Goal: Transaction & Acquisition: Purchase product/service

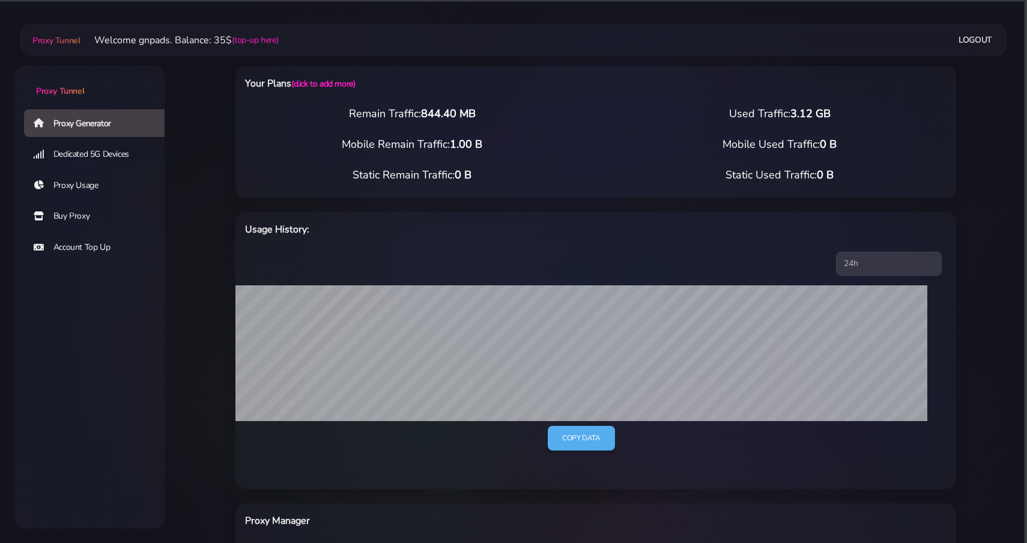
select select "FR"
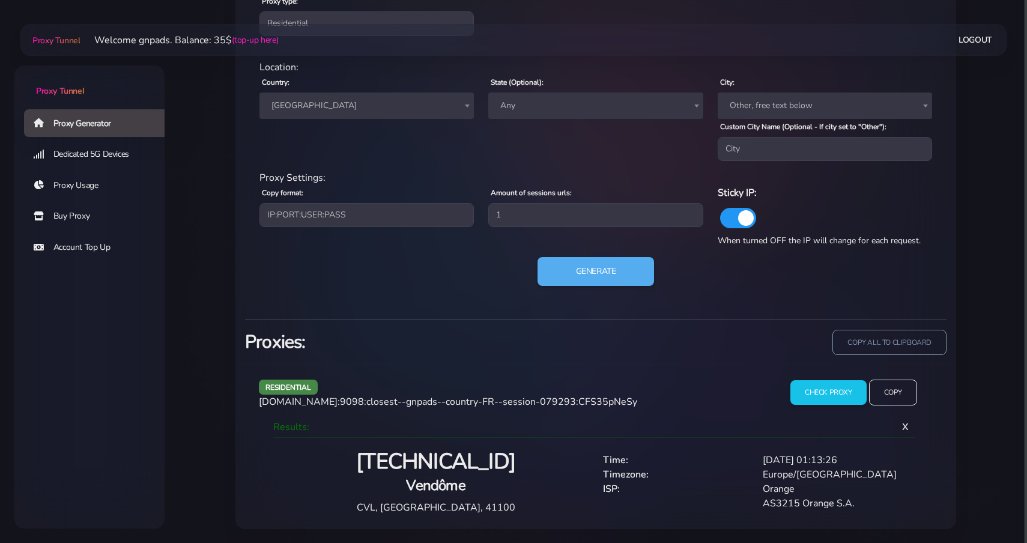
scroll to position [564, 0]
click at [84, 225] on link "Buy Proxy" at bounding box center [99, 216] width 150 height 28
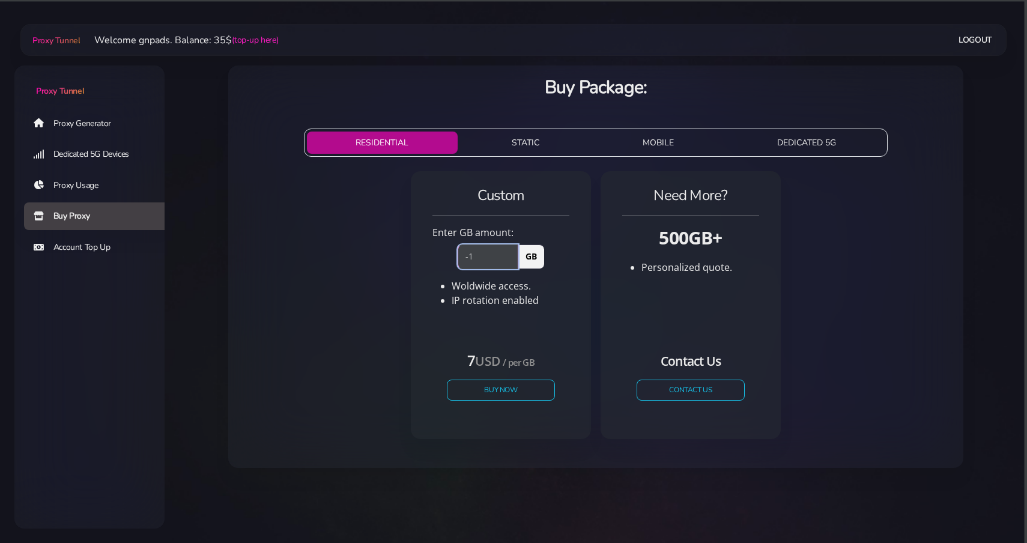
click at [513, 258] on input "-1" at bounding box center [488, 257] width 61 height 24
click at [513, 255] on input "0" at bounding box center [488, 257] width 61 height 24
type input "1"
click at [513, 255] on input "1" at bounding box center [488, 257] width 61 height 24
click at [493, 388] on button "Buy Now" at bounding box center [501, 390] width 111 height 21
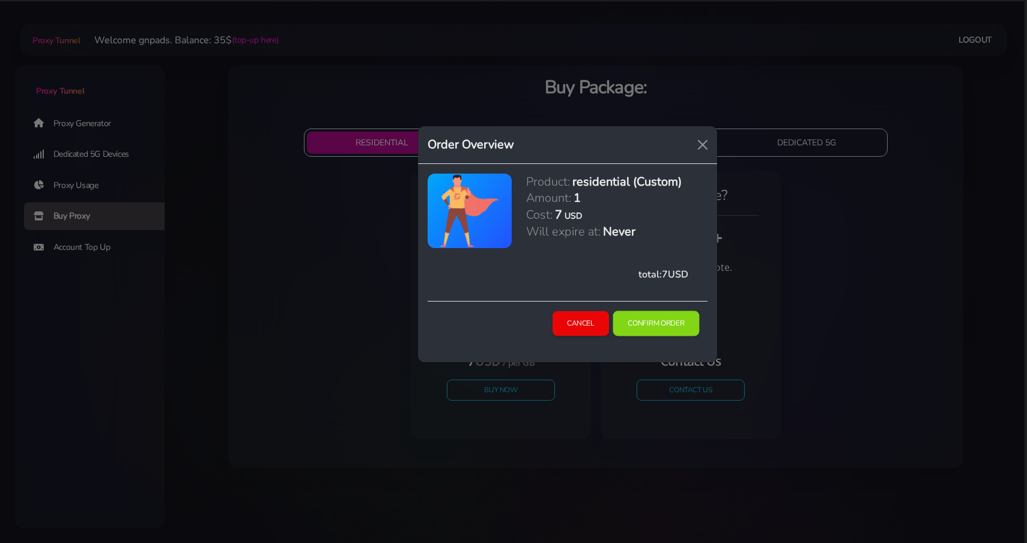
click at [641, 327] on button "Confirm Order" at bounding box center [656, 323] width 87 height 25
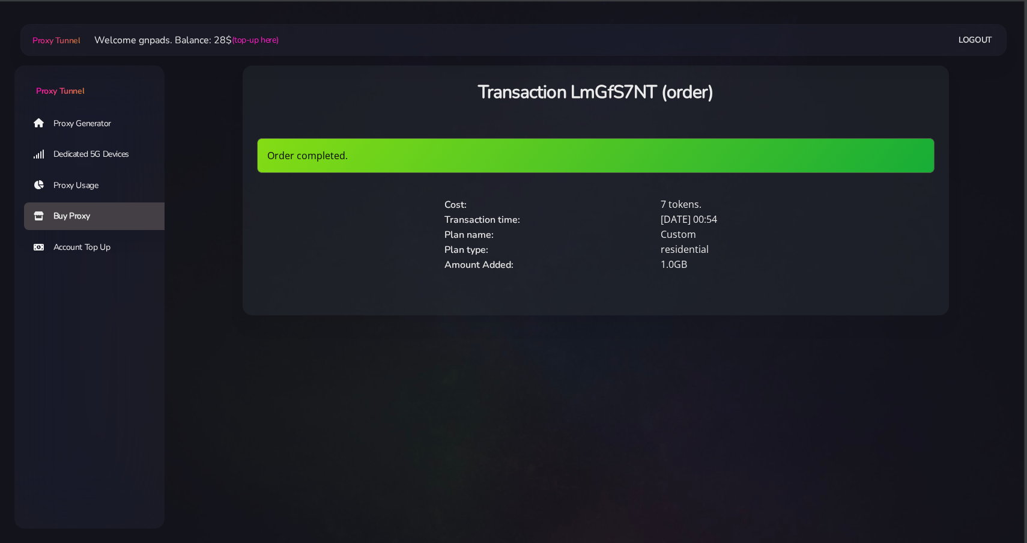
click at [74, 118] on link "Proxy Generator" at bounding box center [99, 123] width 150 height 28
